Goal: Task Accomplishment & Management: Use online tool/utility

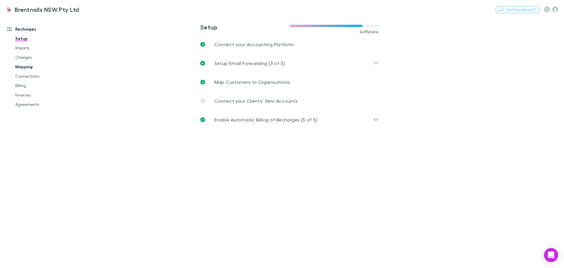
click at [21, 66] on link "Mapping" at bounding box center [44, 66] width 70 height 9
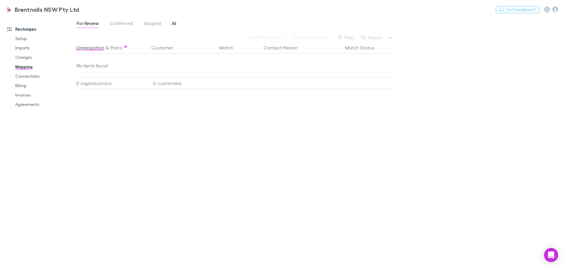
click at [175, 24] on span "All" at bounding box center [174, 24] width 5 height 8
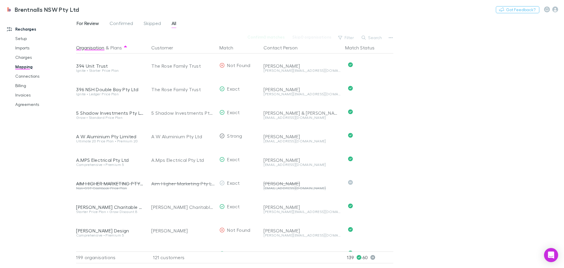
click at [82, 21] on span "For Review" at bounding box center [88, 24] width 22 height 8
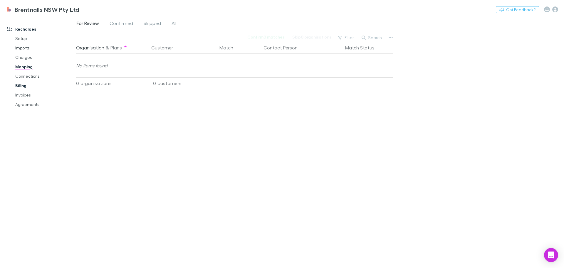
click at [21, 84] on link "Billing" at bounding box center [44, 85] width 70 height 9
